Goal: Information Seeking & Learning: Learn about a topic

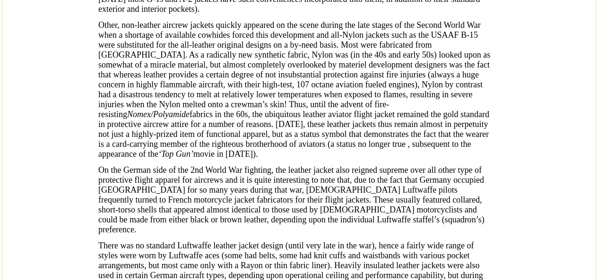
scroll to position [2568, 0]
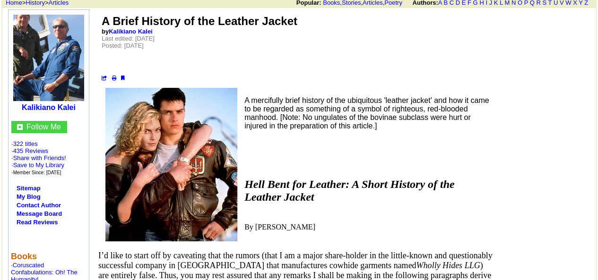
scroll to position [0, 0]
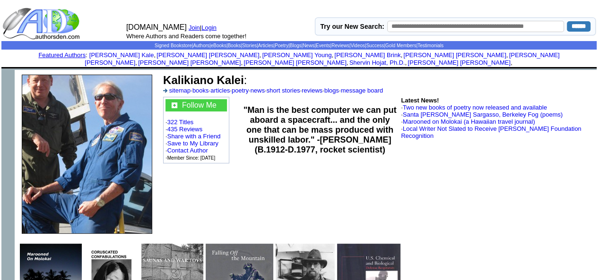
click at [62, 124] on img at bounding box center [87, 154] width 130 height 159
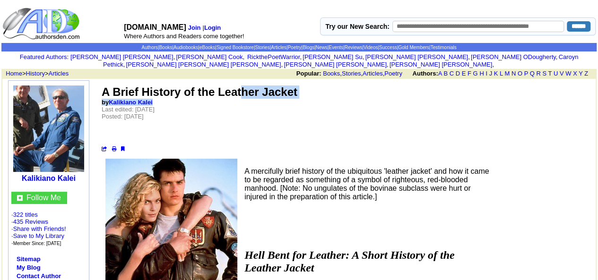
drag, startPoint x: 311, startPoint y: 95, endPoint x: 241, endPoint y: 86, distance: 71.1
click at [241, 86] on td "A Brief History of the Leather Jacket by Kalikiano Kalei Last edited: Sunday, S…" at bounding box center [345, 119] width 489 height 68
click at [300, 107] on td "A Brief History of the Leather Jacket by Kalikiano Kalei Last edited: Sunday, S…" at bounding box center [345, 119] width 489 height 68
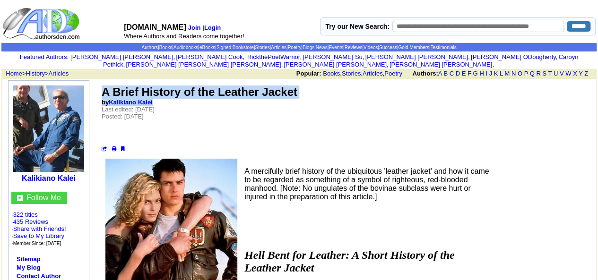
drag, startPoint x: 177, startPoint y: 95, endPoint x: 104, endPoint y: 79, distance: 74.5
click at [104, 85] on td "A Brief History of the Leather Jacket by Kalikiano Kalei Last edited: Sunday, S…" at bounding box center [345, 119] width 489 height 68
copy td "A Brief History of the Leather Jacket by Kalikiano Kalei"
